Goal: Task Accomplishment & Management: Manage account settings

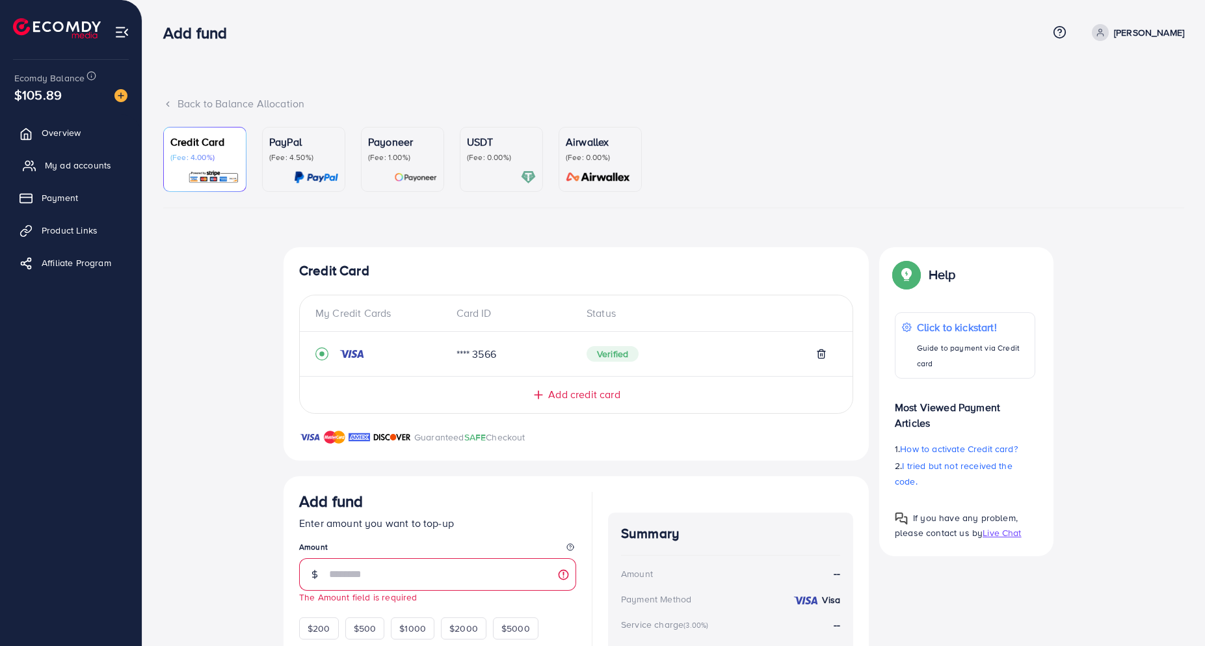
click at [60, 169] on span "My ad accounts" at bounding box center [78, 165] width 66 height 13
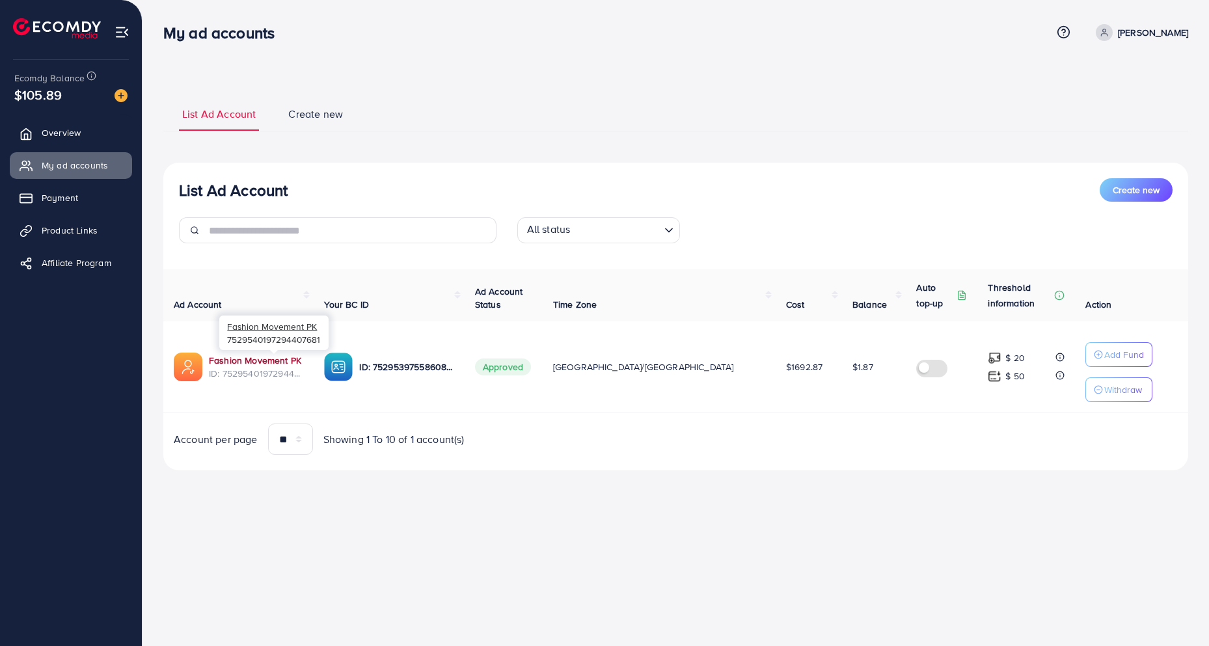
click at [284, 364] on link "Fashion Movement PK" at bounding box center [255, 360] width 92 height 13
